Goal: Information Seeking & Learning: Learn about a topic

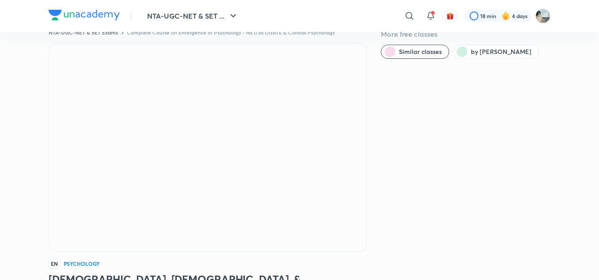
scroll to position [21, 0]
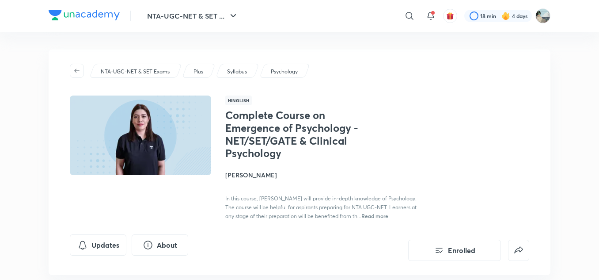
click at [249, 177] on h4 "[PERSON_NAME]" at bounding box center [324, 174] width 198 height 9
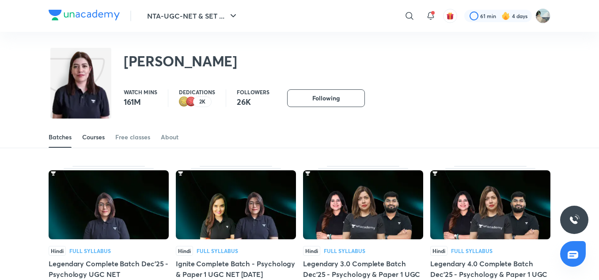
click at [93, 135] on div "Courses" at bounding box center [93, 137] width 23 height 9
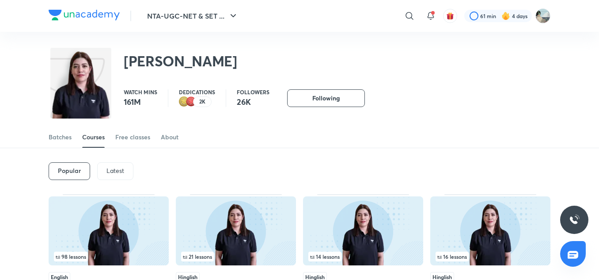
click at [122, 169] on p "Latest" at bounding box center [116, 170] width 18 height 7
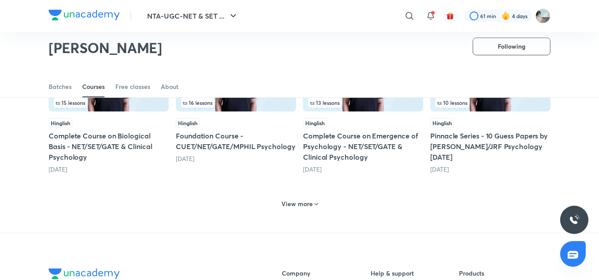
scroll to position [436, 0]
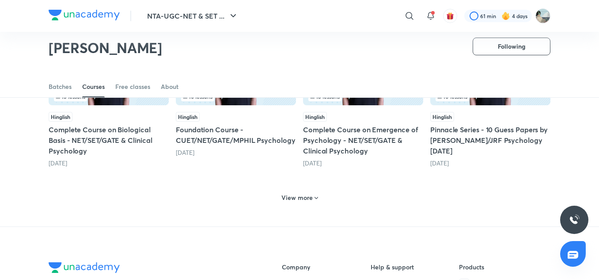
click at [300, 199] on h6 "View more" at bounding box center [297, 197] width 31 height 9
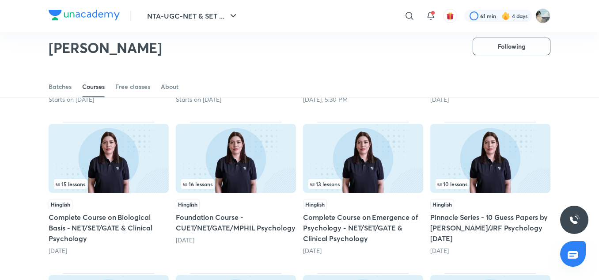
scroll to position [348, 0]
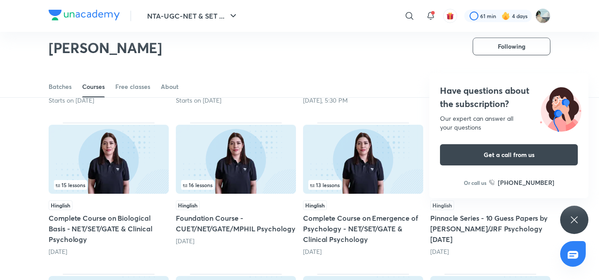
drag, startPoint x: 113, startPoint y: 205, endPoint x: 100, endPoint y: 166, distance: 41.1
drag, startPoint x: 100, startPoint y: 166, endPoint x: 17, endPoint y: 167, distance: 82.7
click at [16, 161] on div "Popular Latest Lesson 1 / 9 Hinglish Complete Course on Emerging Areas - NET/SE…" at bounding box center [299, 272] width 599 height 996
drag, startPoint x: 78, startPoint y: 229, endPoint x: 4, endPoint y: 194, distance: 81.1
click at [4, 194] on div "Popular Latest Lesson 1 / 9 Hinglish Complete Course on Emerging Areas - NET/SE…" at bounding box center [299, 272] width 599 height 996
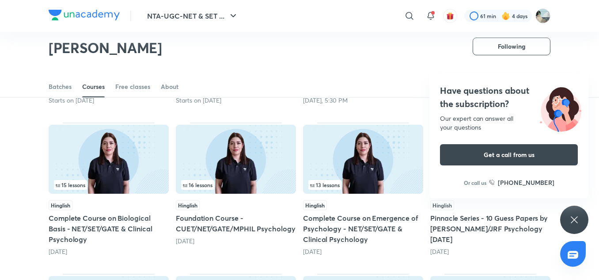
click at [587, 219] on div "Have questions about the subscription? Our expert can answer all your questions…" at bounding box center [575, 220] width 28 height 28
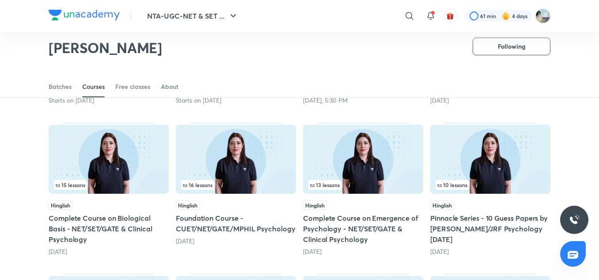
drag, startPoint x: 113, startPoint y: 227, endPoint x: 9, endPoint y: 172, distance: 117.9
click at [9, 172] on div "Popular Latest Lesson 1 / 9 Hinglish Complete Course on Emerging Areas - NET/SE…" at bounding box center [299, 272] width 599 height 996
drag, startPoint x: 65, startPoint y: 215, endPoint x: 24, endPoint y: 192, distance: 47.1
click at [24, 192] on div "Popular Latest Lesson 1 / 9 Hinglish Complete Course on Emerging Areas - NET/SE…" at bounding box center [299, 272] width 599 height 996
click at [350, 135] on img at bounding box center [363, 159] width 120 height 69
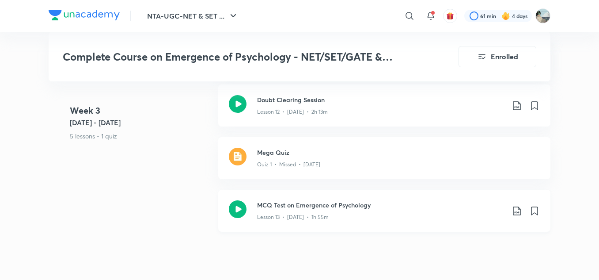
scroll to position [1224, 0]
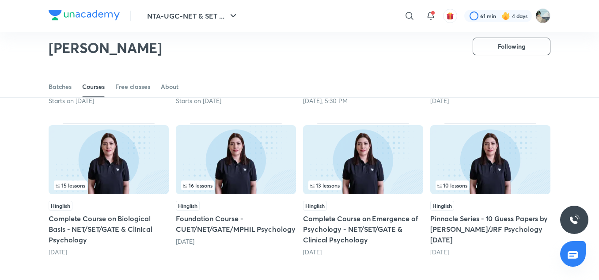
scroll to position [348, 0]
click at [139, 168] on img at bounding box center [109, 159] width 120 height 69
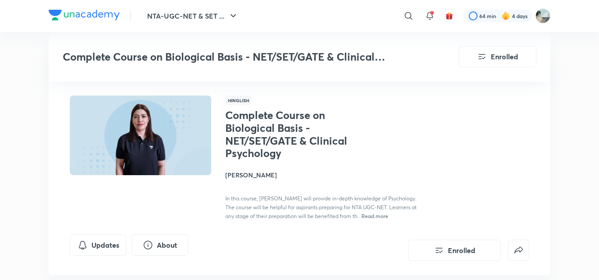
scroll to position [348, 0]
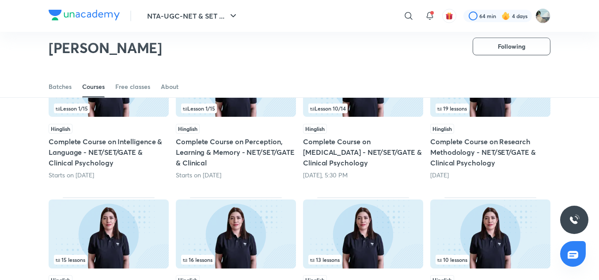
scroll to position [259, 0]
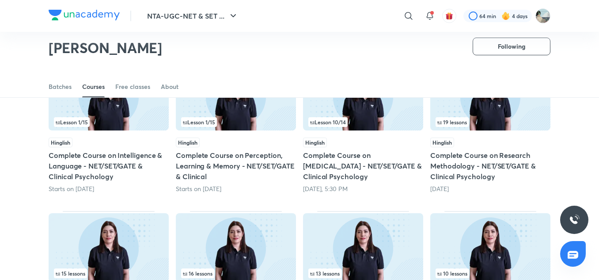
click at [485, 109] on img at bounding box center [491, 95] width 120 height 69
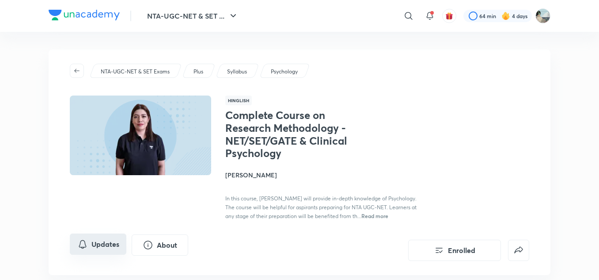
click at [107, 244] on button "Updates" at bounding box center [98, 243] width 57 height 21
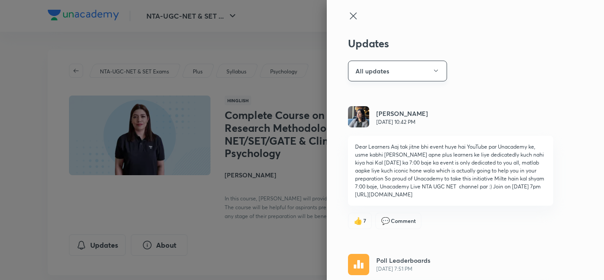
click at [397, 70] on button "All updates" at bounding box center [397, 71] width 99 height 21
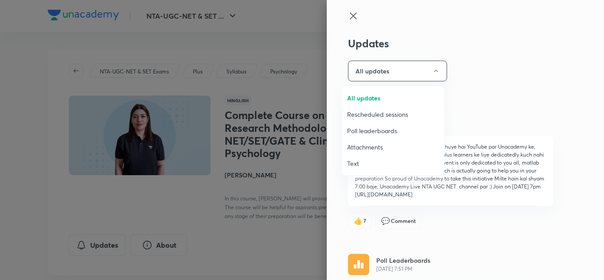
click at [380, 149] on span "Attachments" at bounding box center [393, 146] width 92 height 9
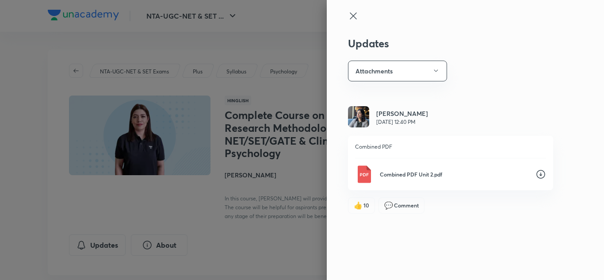
click at [356, 17] on icon at bounding box center [353, 16] width 11 height 11
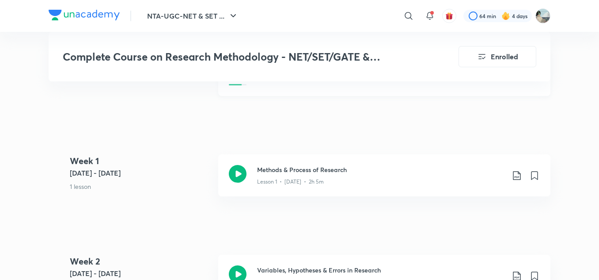
scroll to position [486, 0]
